Goal: Information Seeking & Learning: Learn about a topic

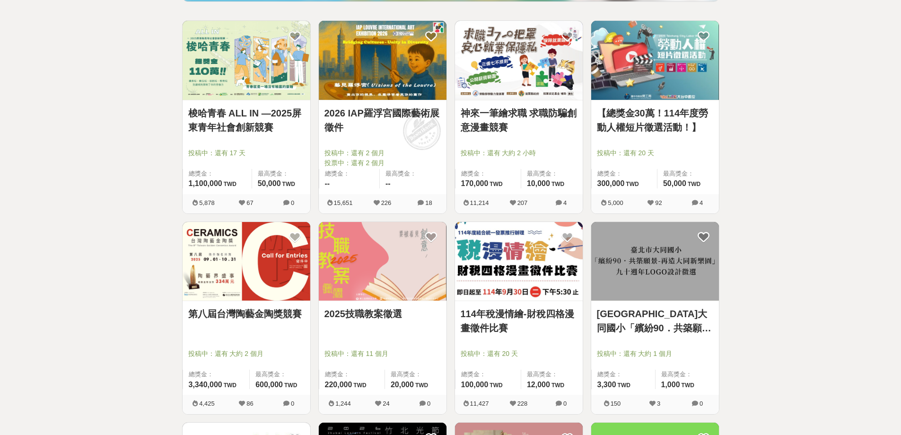
scroll to position [237, 0]
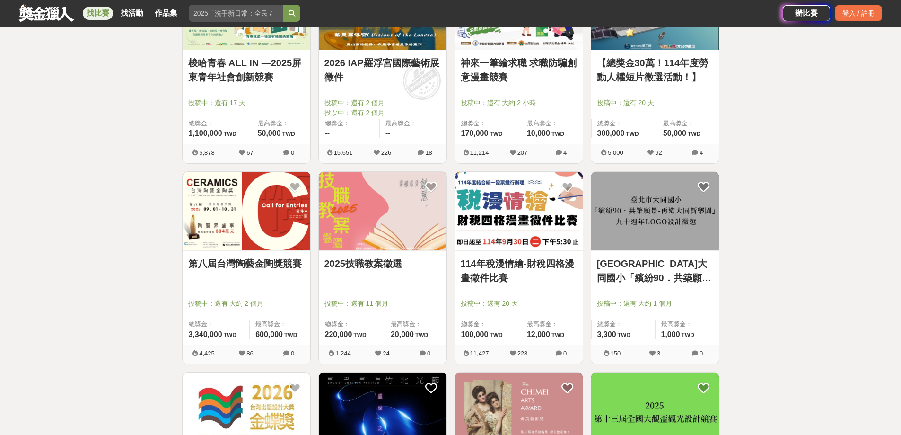
click at [356, 271] on link "2025技職教案徵選" at bounding box center [383, 263] width 116 height 14
click at [535, 271] on link "114年稅漫情繪-財稅四格漫畫徵件比賽" at bounding box center [519, 270] width 116 height 28
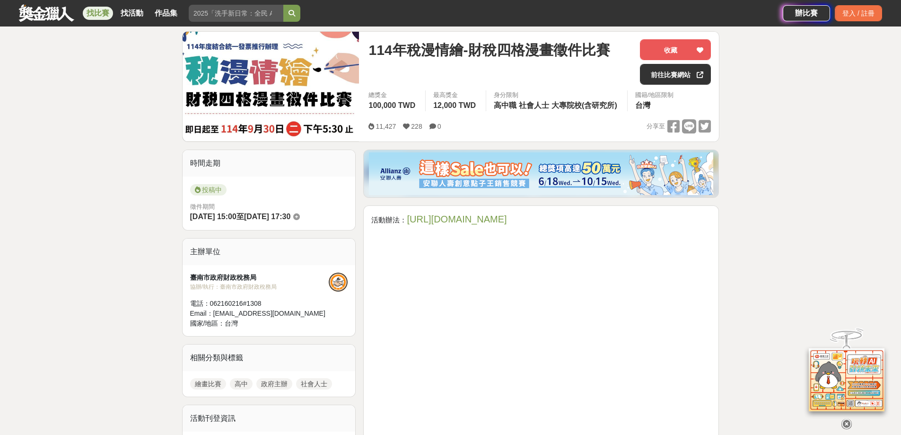
scroll to position [95, 0]
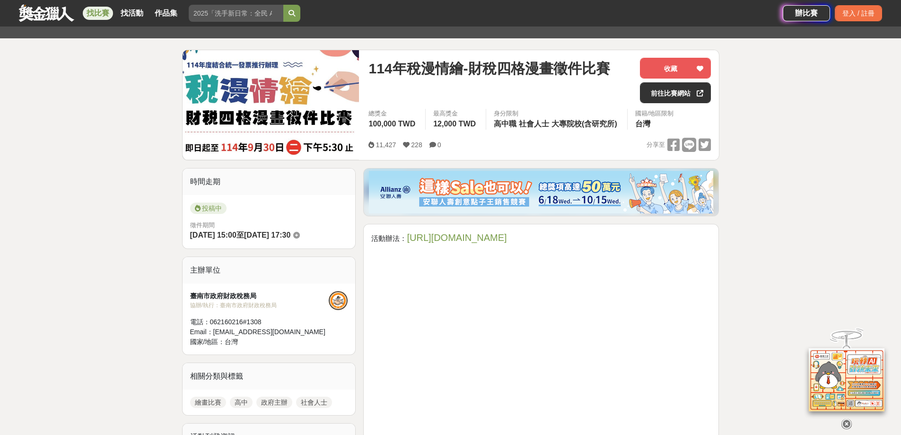
click at [446, 243] on link "[URL][DOMAIN_NAME]" at bounding box center [457, 237] width 100 height 10
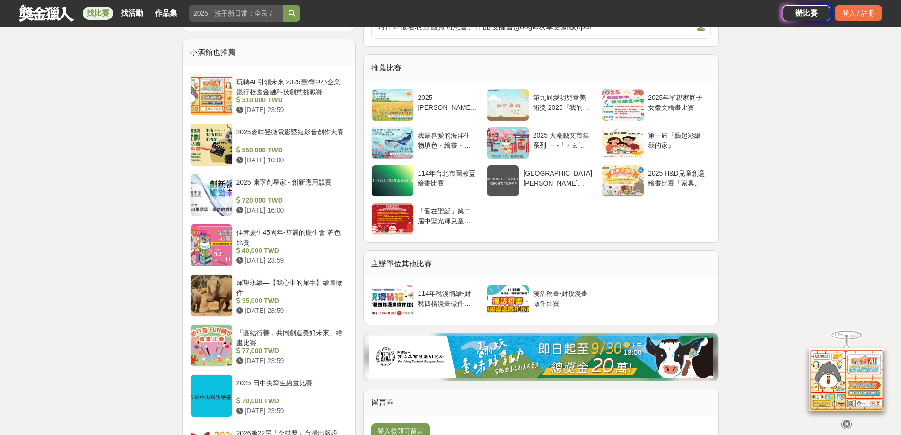
scroll to position [568, 0]
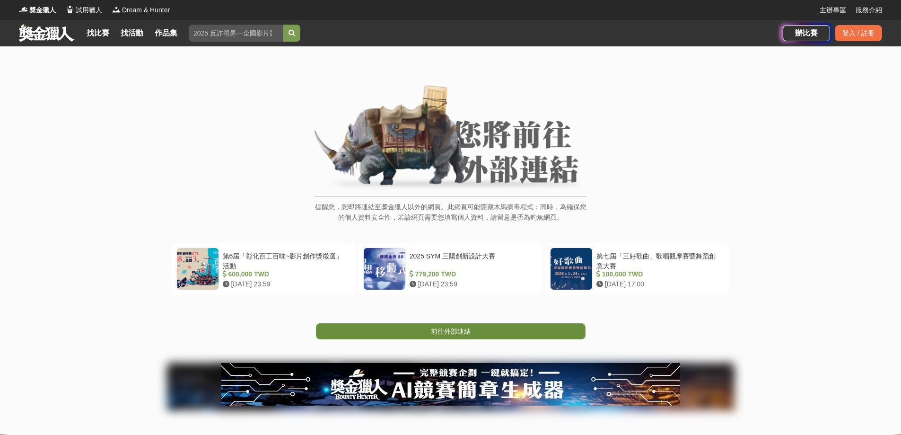
click at [471, 335] on span "前往外部連結" at bounding box center [451, 331] width 40 height 8
